Goal: Find specific page/section: Find specific page/section

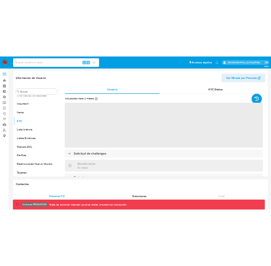
scroll to position [263, 0]
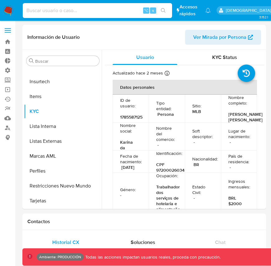
click at [121, 11] on input at bounding box center [97, 11] width 149 height 8
select select "10"
click at [34, 12] on input at bounding box center [97, 11] width 149 height 8
type input "fravega"
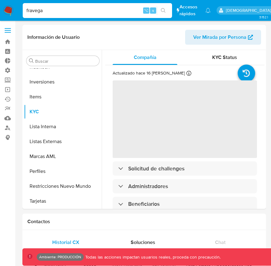
scroll to position [278, 0]
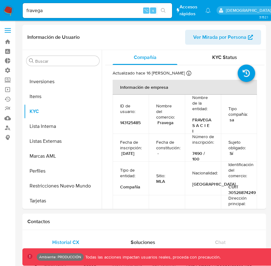
select select "10"
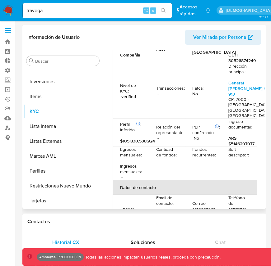
scroll to position [131, 0]
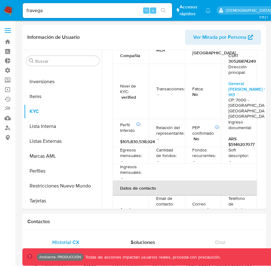
click at [97, 10] on input "fravega" at bounding box center [97, 11] width 149 height 8
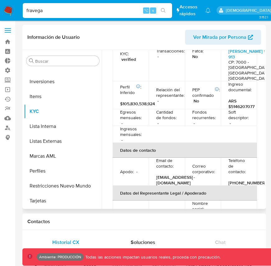
scroll to position [0, 0]
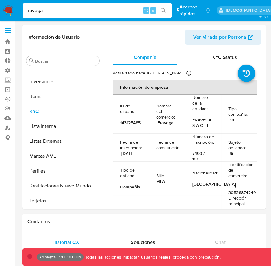
click at [65, 12] on input "fravega" at bounding box center [97, 11] width 149 height 8
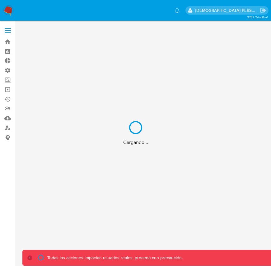
click at [82, 12] on div "Cargando..." at bounding box center [135, 133] width 271 height 266
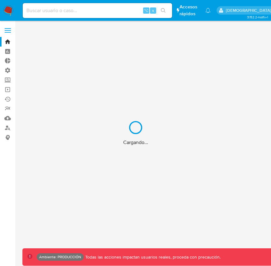
click at [77, 12] on div "Cargando..." at bounding box center [135, 133] width 271 height 266
click at [70, 11] on div "Cargando..." at bounding box center [135, 133] width 271 height 266
click at [59, 8] on div "Cargando..." at bounding box center [135, 133] width 271 height 266
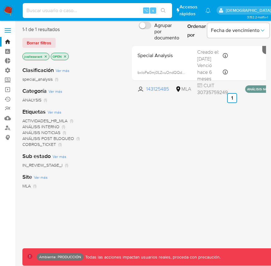
click at [54, 11] on input at bounding box center [97, 11] width 149 height 8
type input "fravega"
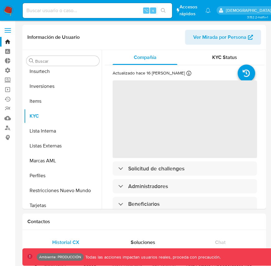
scroll to position [278, 0]
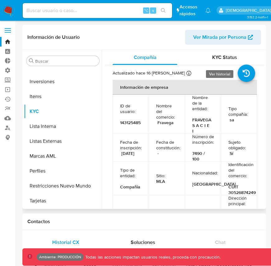
select select "10"
click at [97, 13] on input at bounding box center [97, 11] width 149 height 8
paste input "1785587125"
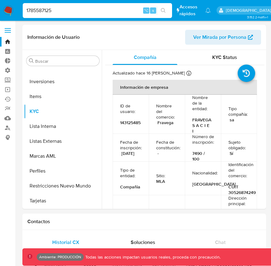
type input "1785587125"
click at [162, 7] on button "search-icon" at bounding box center [163, 10] width 13 height 9
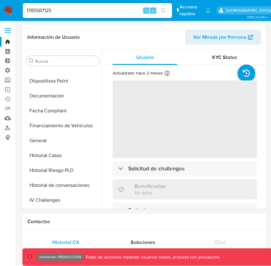
scroll to position [263, 0]
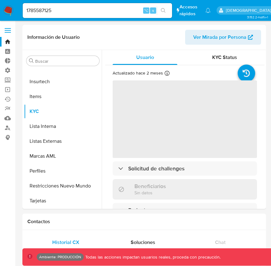
select select "10"
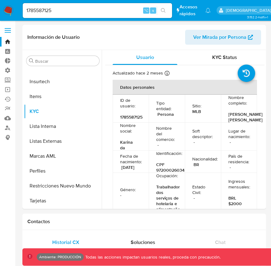
click at [66, 13] on input "1785587125" at bounding box center [97, 11] width 149 height 8
paste input "194146614"
click at [163, 11] on icon "search-icon" at bounding box center [163, 10] width 5 height 5
click at [105, 7] on input "1194146614" at bounding box center [97, 11] width 149 height 8
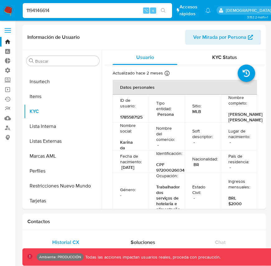
type input "1194146614"
click at [164, 11] on icon "search-icon" at bounding box center [163, 10] width 5 height 5
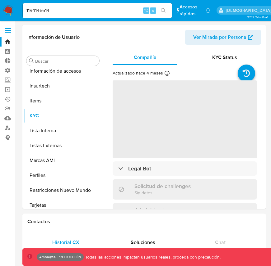
scroll to position [248, 0]
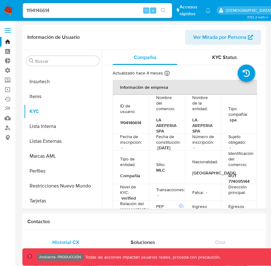
select select "10"
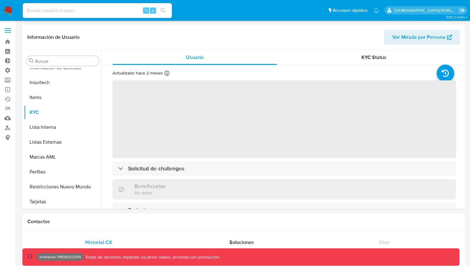
scroll to position [263, 0]
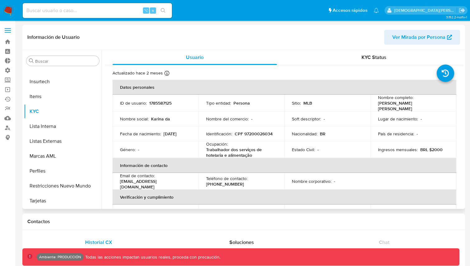
select select "10"
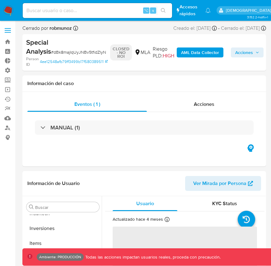
scroll to position [293, 0]
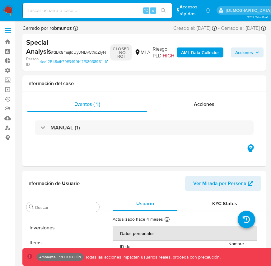
select select "10"
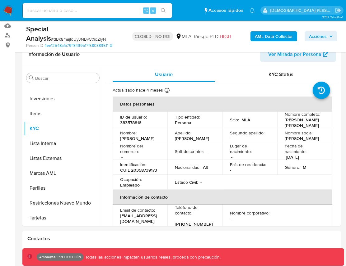
scroll to position [0, 0]
